Goal: Task Accomplishment & Management: Manage account settings

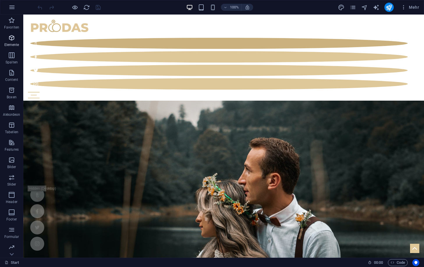
click at [12, 42] on p "Elemente" at bounding box center [11, 44] width 15 height 5
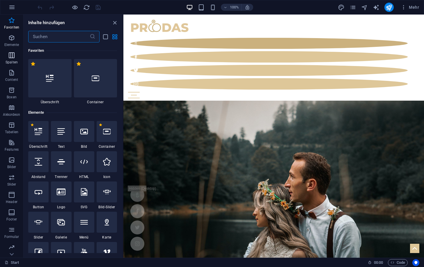
click at [9, 56] on icon "button" at bounding box center [11, 55] width 7 height 7
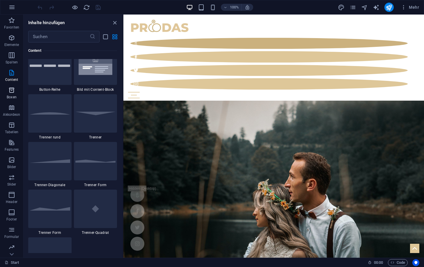
click at [14, 90] on icon "button" at bounding box center [11, 90] width 7 height 7
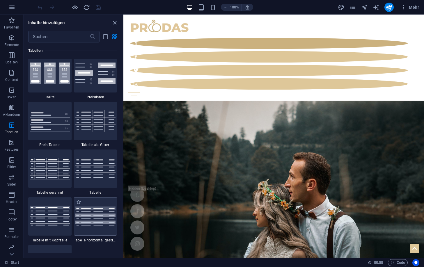
scroll to position [2099, 0]
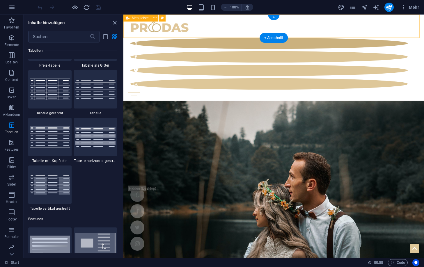
click at [224, 32] on div "Start Blog Wedding Stationery Bridal & Groom's fashion Florist Decorations & Ev…" at bounding box center [273, 58] width 300 height 86
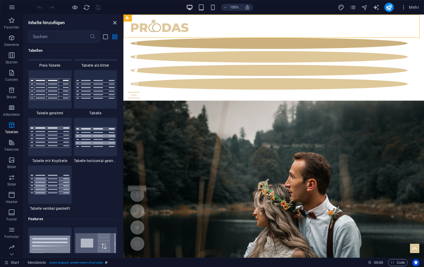
click at [115, 23] on icon "close panel" at bounding box center [114, 22] width 7 height 7
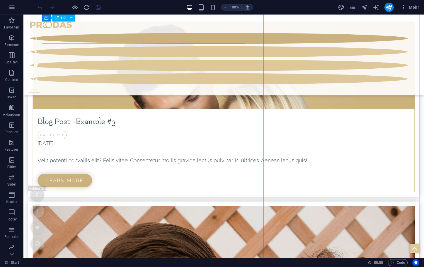
scroll to position [2356, 0]
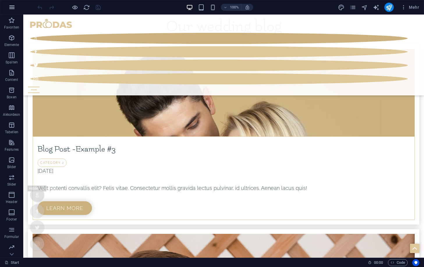
click at [15, 8] on button "button" at bounding box center [12, 7] width 14 height 14
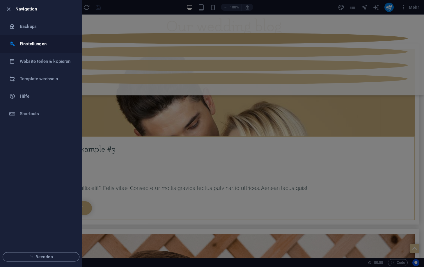
click at [49, 43] on h6 "Einstellungen" at bounding box center [47, 43] width 54 height 7
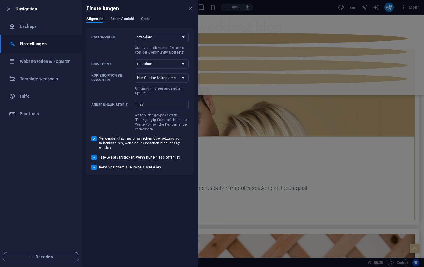
click at [122, 21] on span "Editor-Ansicht" at bounding box center [122, 19] width 24 height 8
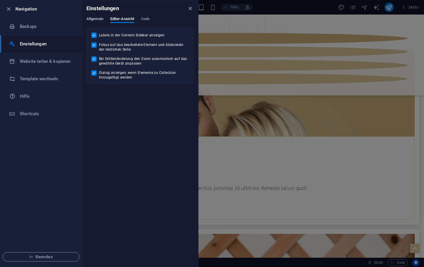
click at [95, 17] on span "Allgemein" at bounding box center [94, 19] width 17 height 8
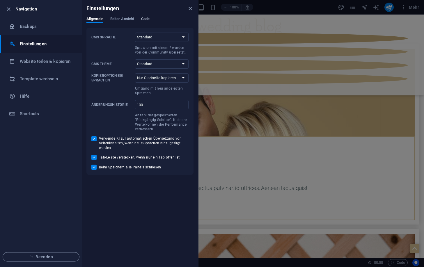
click at [147, 22] on span "Code" at bounding box center [145, 19] width 8 height 8
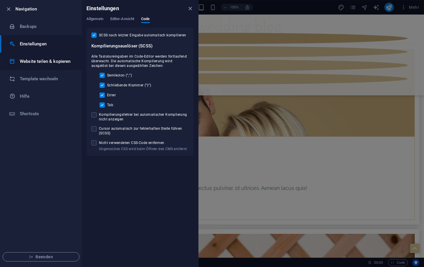
click at [60, 63] on h6 "Website teilen & kopieren" at bounding box center [47, 61] width 54 height 7
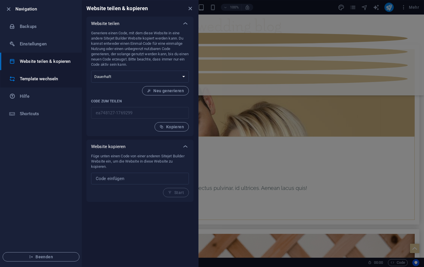
click at [52, 76] on h6 "Template wechseln" at bounding box center [47, 78] width 54 height 7
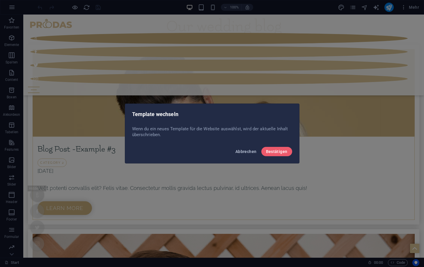
click at [247, 151] on span "Abbrechen" at bounding box center [245, 151] width 21 height 5
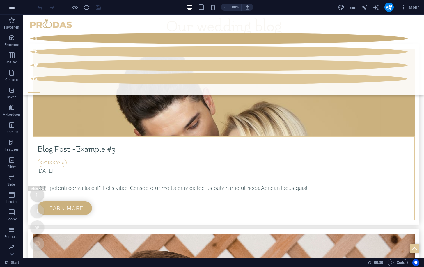
click at [14, 6] on icon "button" at bounding box center [11, 7] width 7 height 7
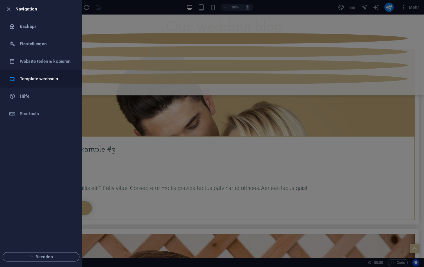
click at [36, 77] on h6 "Template wechseln" at bounding box center [47, 78] width 54 height 7
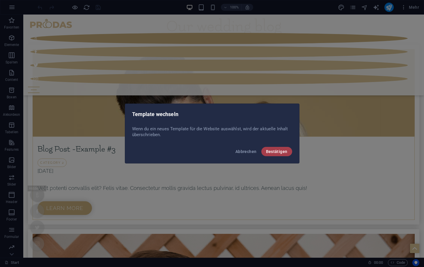
click at [280, 149] on span "Bestätigen" at bounding box center [277, 151] width 22 height 5
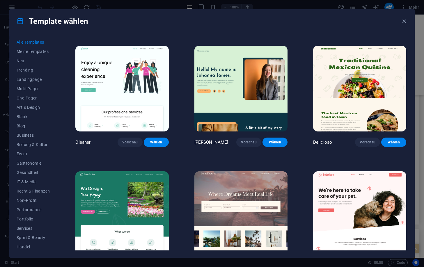
scroll to position [902, 0]
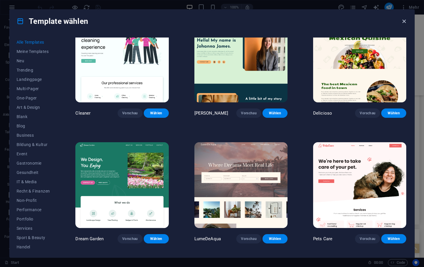
click at [404, 21] on icon "button" at bounding box center [403, 21] width 7 height 7
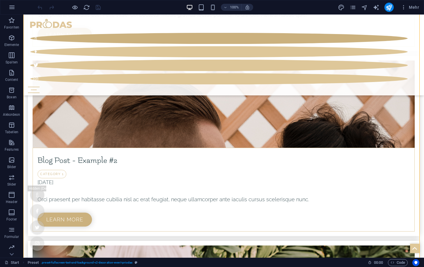
scroll to position [2527, 0]
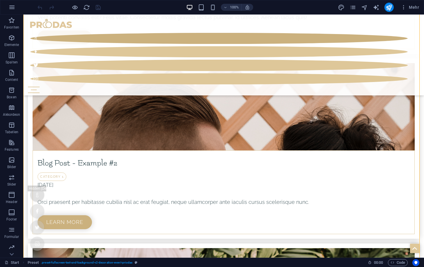
drag, startPoint x: 83, startPoint y: 58, endPoint x: 252, endPoint y: 53, distance: 169.7
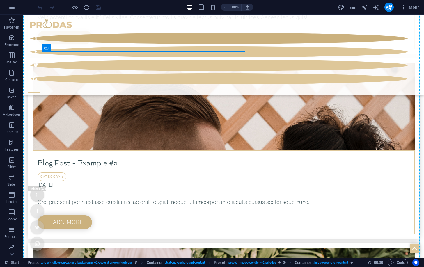
drag, startPoint x: 206, startPoint y: 55, endPoint x: 258, endPoint y: 59, distance: 52.2
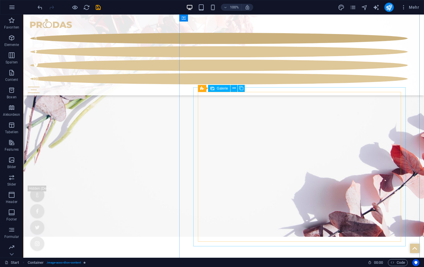
scroll to position [2028, 0]
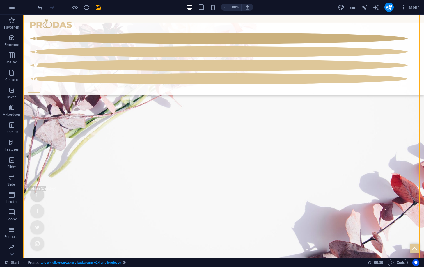
drag, startPoint x: 241, startPoint y: 133, endPoint x: 225, endPoint y: 118, distance: 21.4
click at [234, 116] on icon at bounding box center [233, 117] width 3 height 6
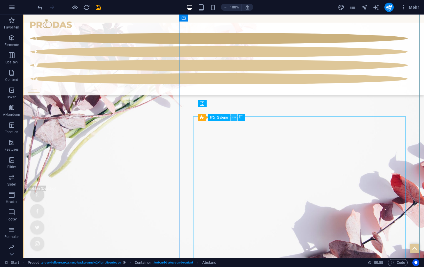
click at [232, 119] on icon at bounding box center [233, 117] width 3 height 6
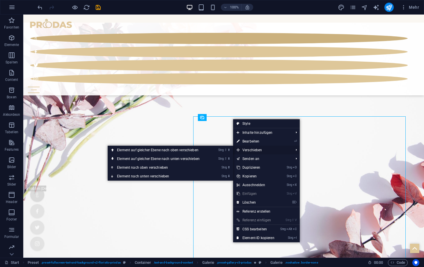
click at [256, 149] on span "Verschieben" at bounding box center [262, 150] width 58 height 9
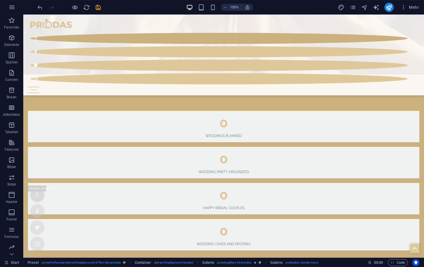
scroll to position [1737, 0]
